Goal: Transaction & Acquisition: Purchase product/service

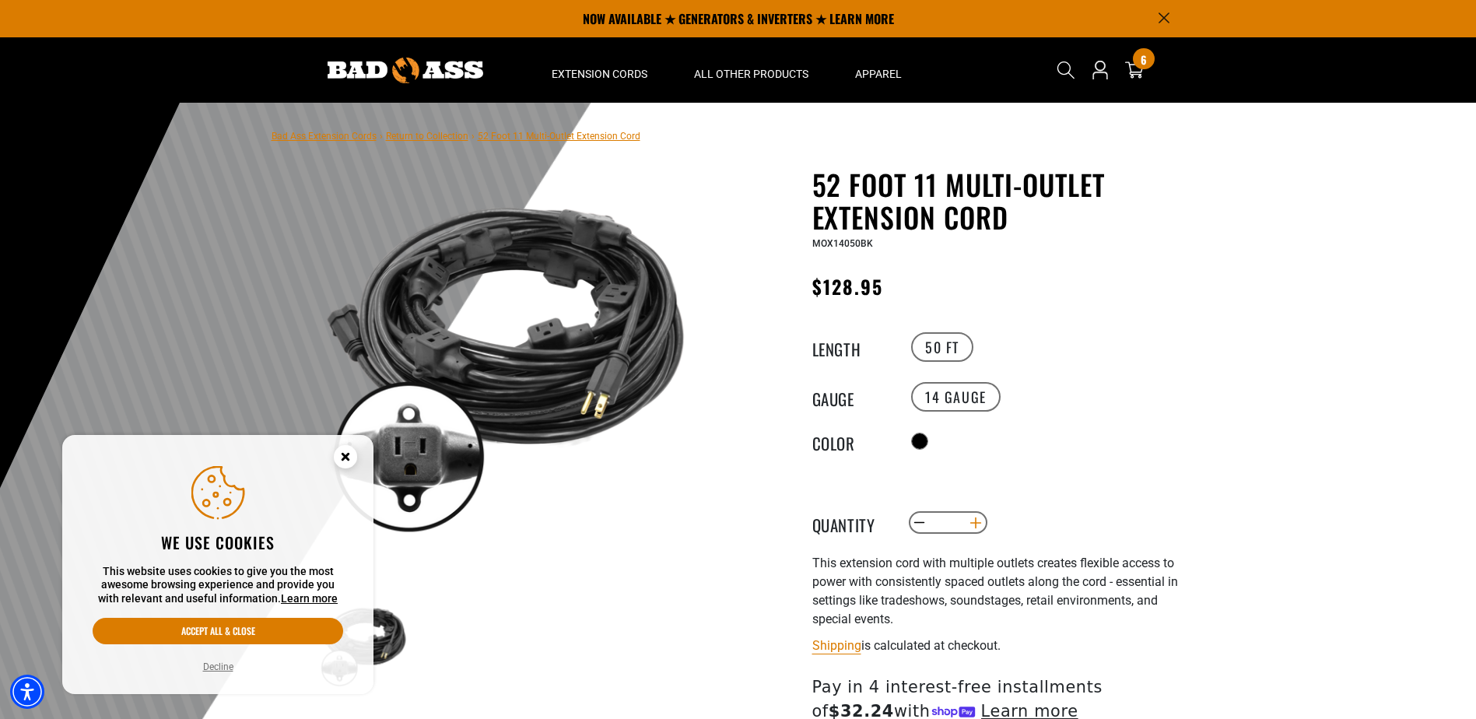
click at [980, 525] on button "Increase quantity for 52 Foot 11 Multi-Outlet Extension Cord" at bounding box center [976, 523] width 24 height 26
click at [978, 525] on button "Increase quantity for 52 Foot 11 Multi-Outlet Extension Cord" at bounding box center [976, 523] width 24 height 26
click at [976, 525] on button "Increase quantity for 52 Foot 11 Multi-Outlet Extension Cord" at bounding box center [976, 523] width 24 height 26
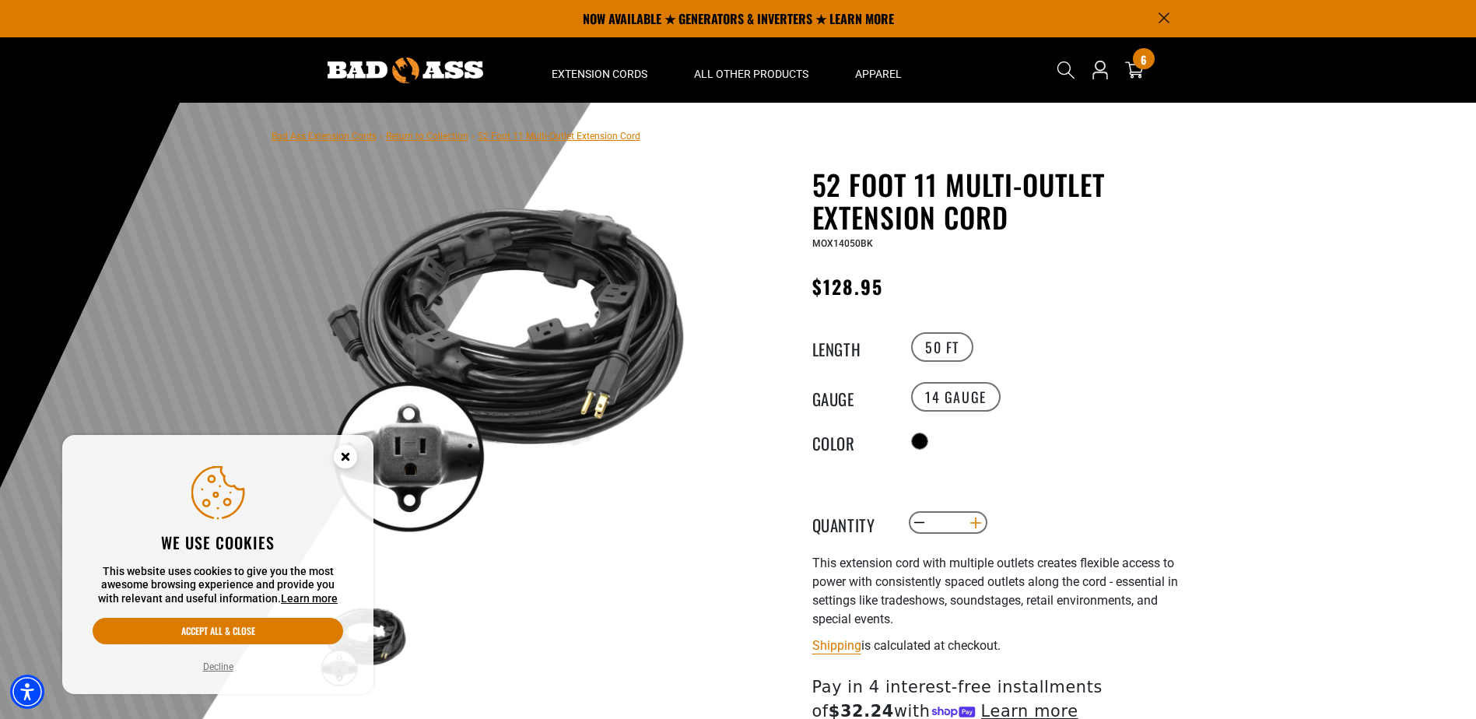
click at [977, 525] on button "Increase quantity for 52 Foot 11 Multi-Outlet Extension Cord" at bounding box center [976, 523] width 24 height 26
click at [347, 458] on icon "Close this option" at bounding box center [344, 456] width 5 height 5
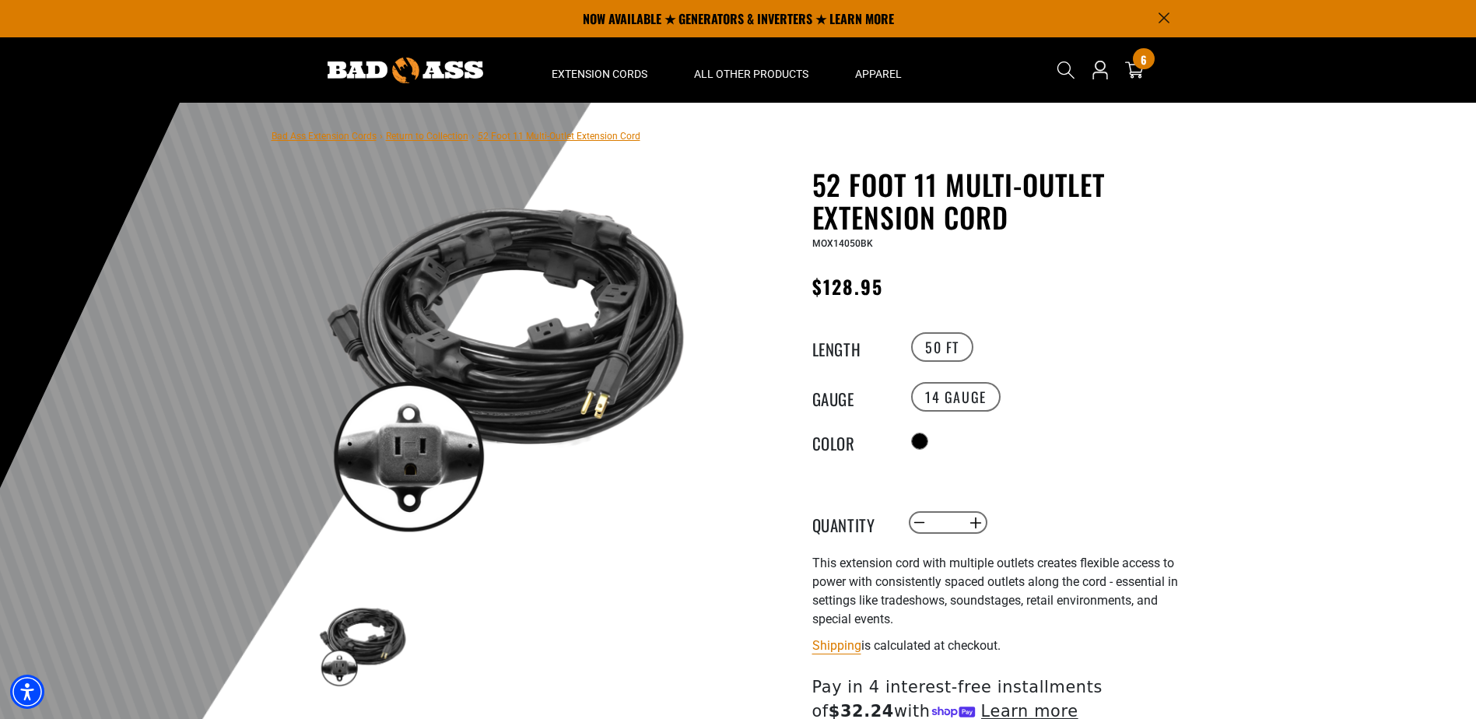
click at [497, 357] on img at bounding box center [505, 358] width 375 height 375
click at [981, 524] on button "Increase quantity for 52 Foot 11 Multi-Outlet Extension Cord" at bounding box center [976, 523] width 24 height 26
click at [981, 523] on button "Increase quantity for 52 Foot 11 Multi-Outlet Extension Cord" at bounding box center [976, 523] width 24 height 26
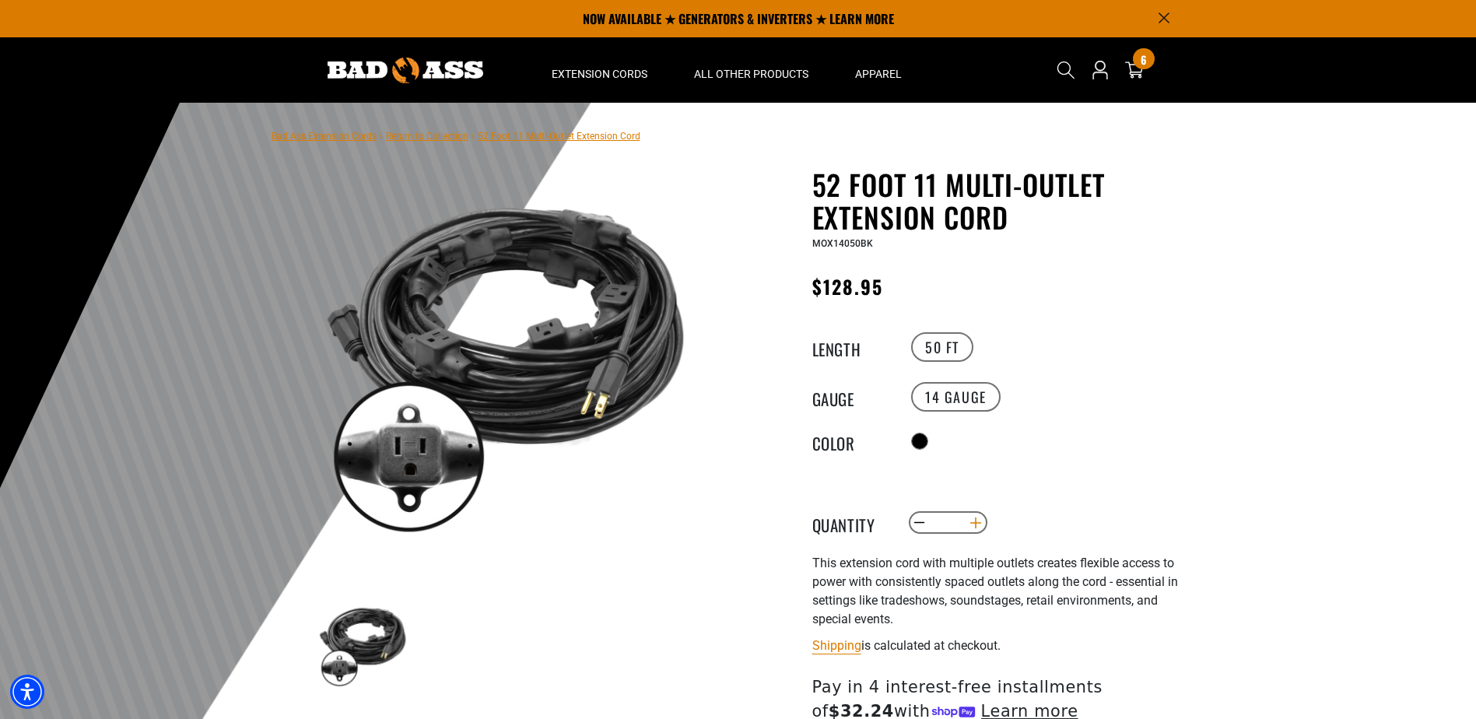
click at [981, 523] on button "Increase quantity for 52 Foot 11 Multi-Outlet Extension Cord" at bounding box center [976, 523] width 24 height 26
click at [980, 521] on button "Increase quantity for 52 Foot 11 Multi-Outlet Extension Cord" at bounding box center [976, 523] width 24 height 26
type input "**"
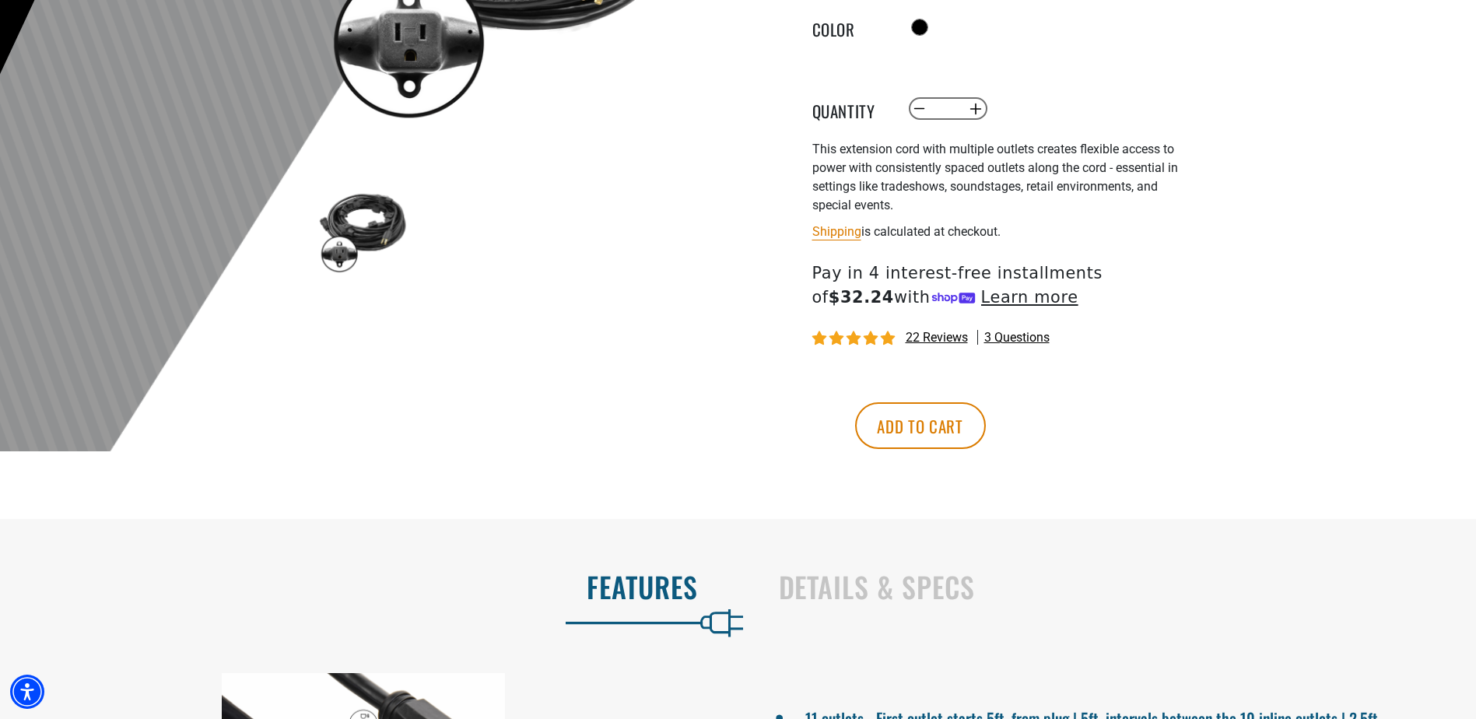
scroll to position [415, 0]
click at [986, 434] on button "Add to cart" at bounding box center [920, 425] width 131 height 47
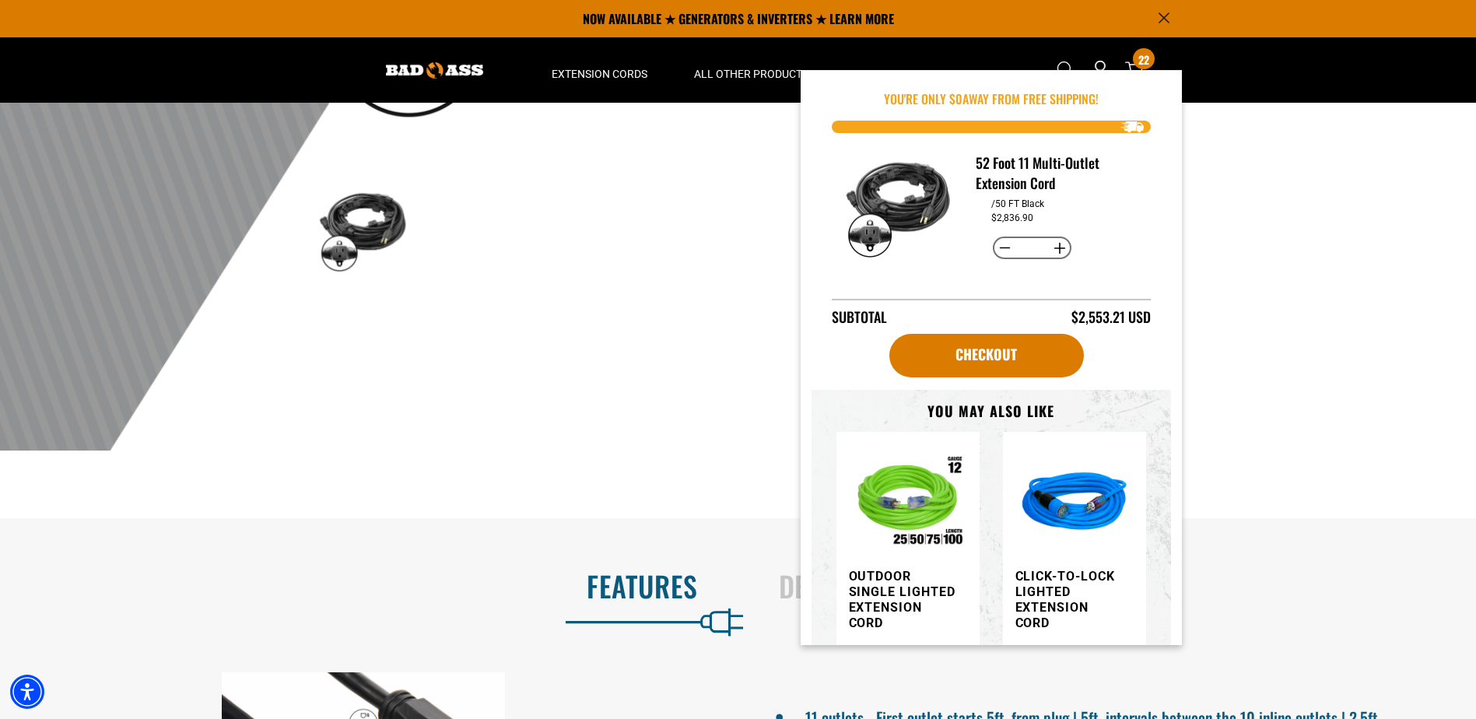
click at [1327, 367] on div at bounding box center [738, 69] width 1476 height 763
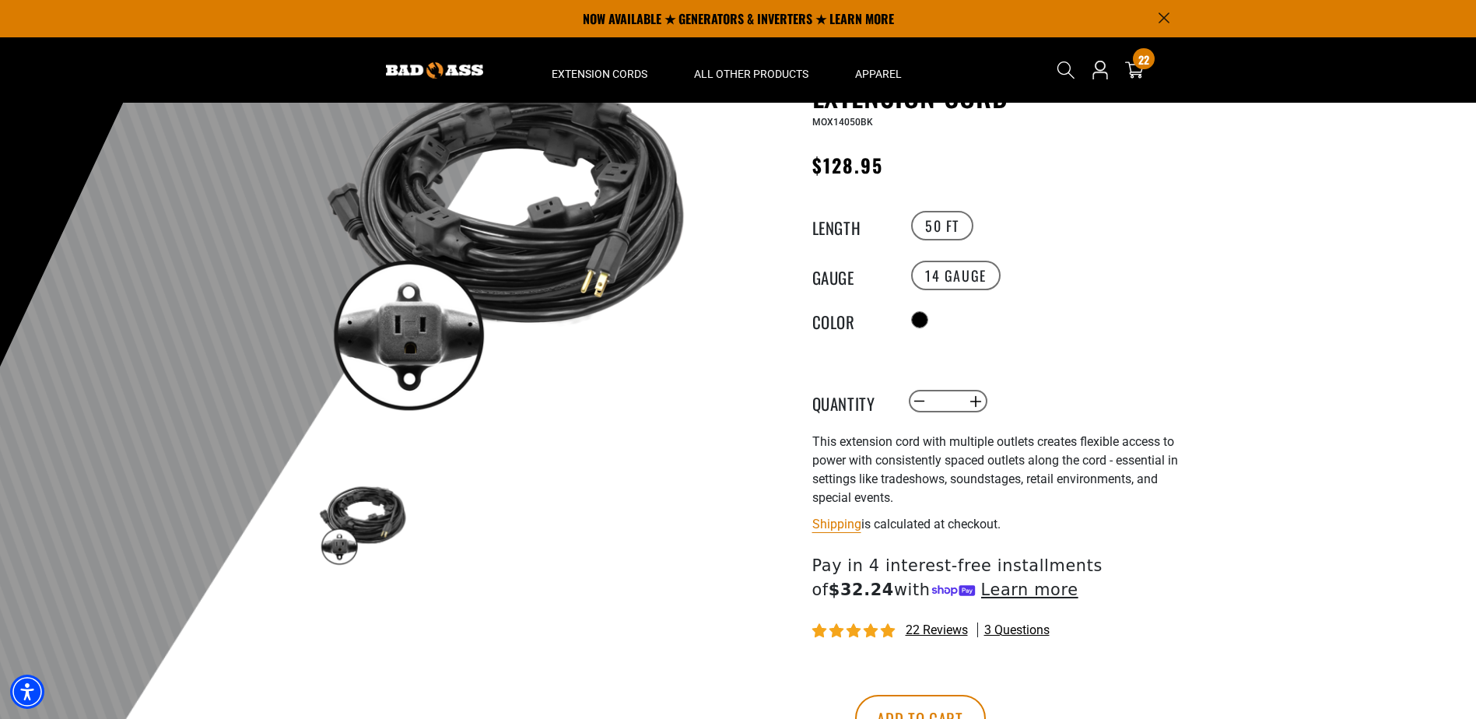
scroll to position [104, 0]
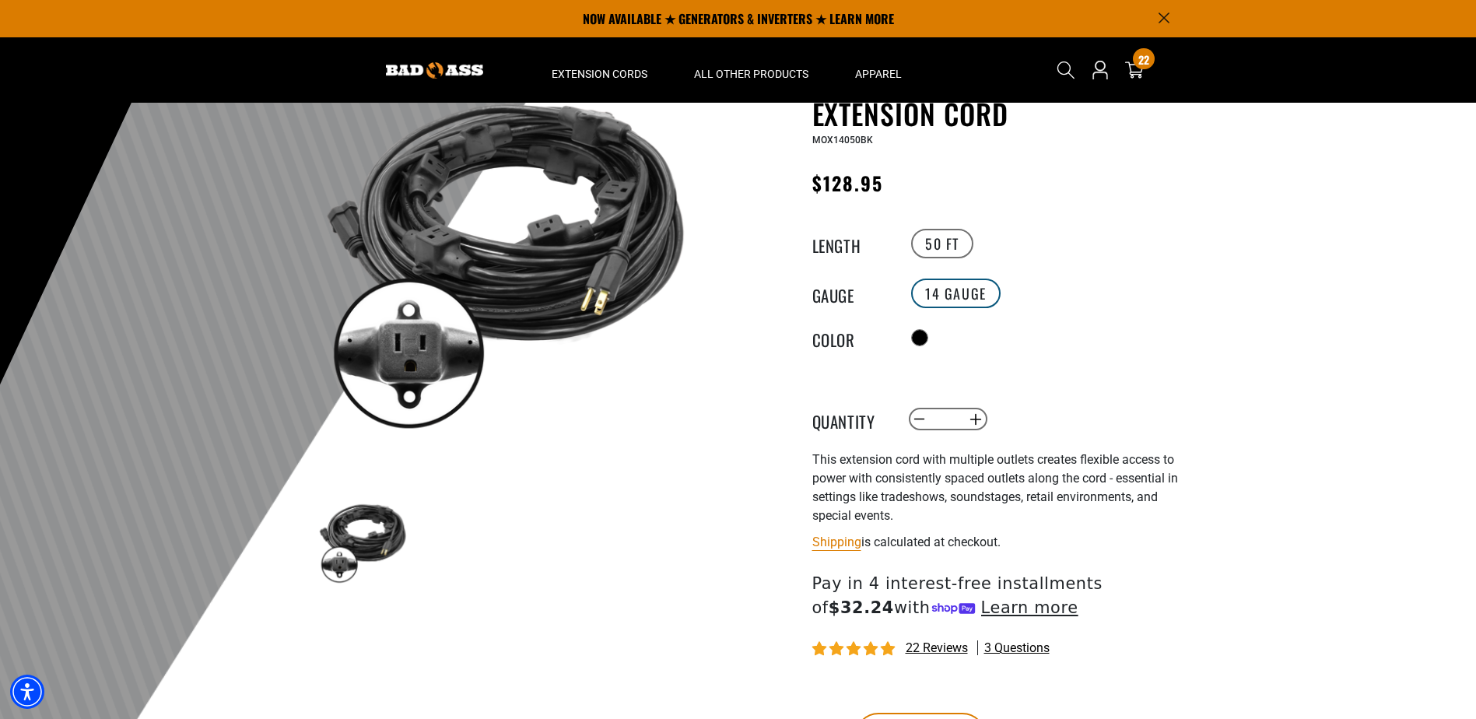
click at [961, 293] on label "14 Gauge" at bounding box center [956, 294] width 90 height 30
click at [961, 295] on label "14 Gauge" at bounding box center [956, 294] width 90 height 30
click at [962, 296] on label "14 Gauge" at bounding box center [956, 294] width 90 height 30
click at [947, 243] on label "50 FT" at bounding box center [942, 244] width 62 height 30
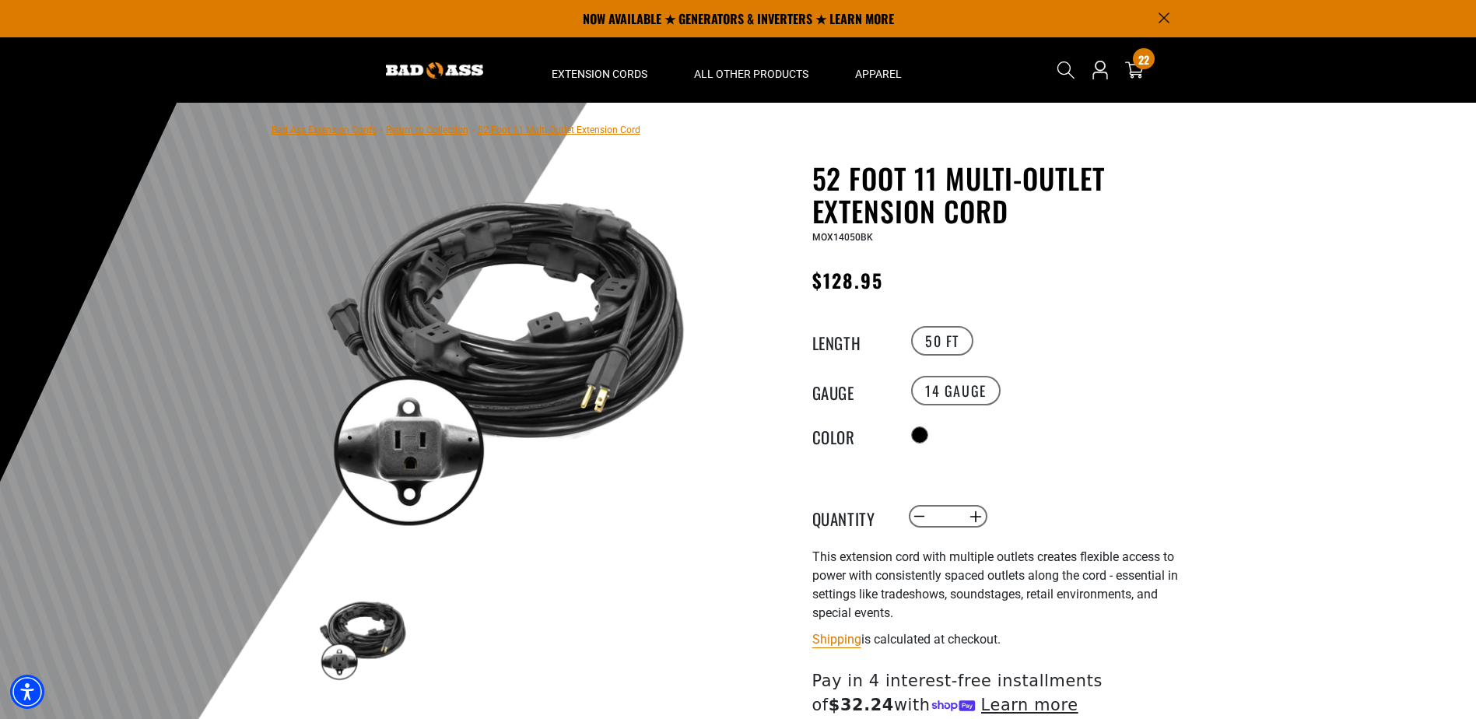
scroll to position [0, 0]
